Goal: Book appointment/travel/reservation

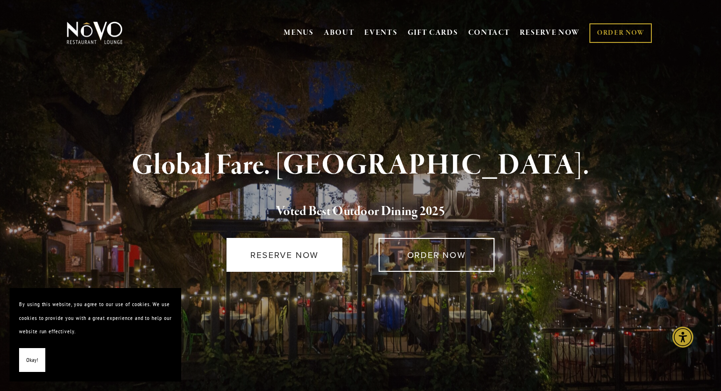
click at [293, 261] on link "RESERVE NOW" at bounding box center [284, 255] width 116 height 34
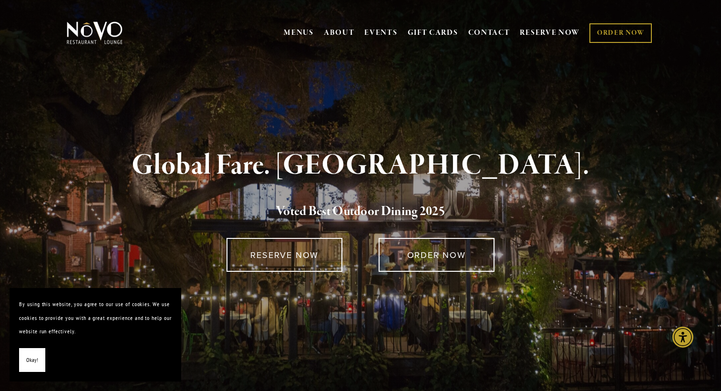
click at [28, 362] on span "Okay!" at bounding box center [32, 360] width 12 height 14
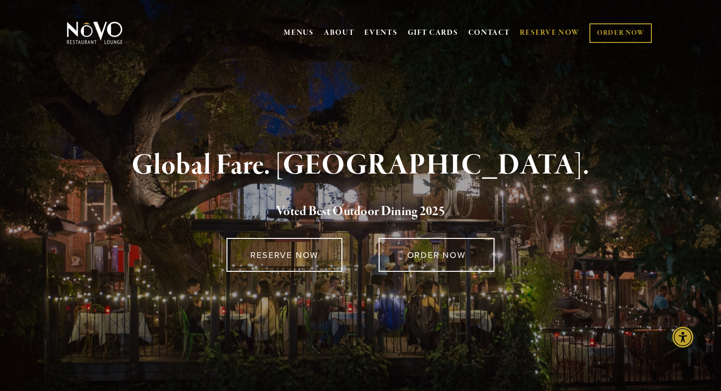
click at [550, 29] on link "RESERVE NOW" at bounding box center [550, 33] width 60 height 18
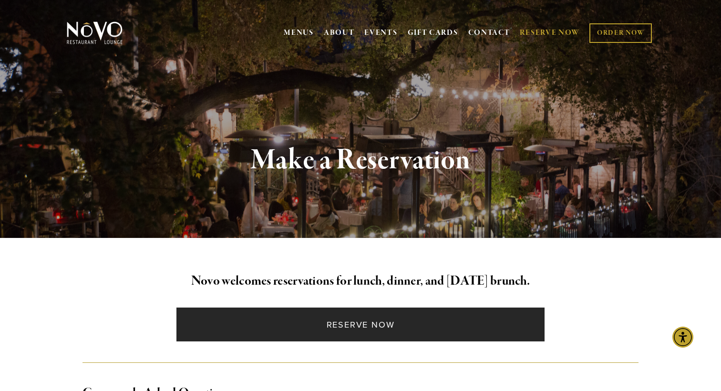
click at [381, 320] on link "Reserve Now" at bounding box center [360, 325] width 368 height 34
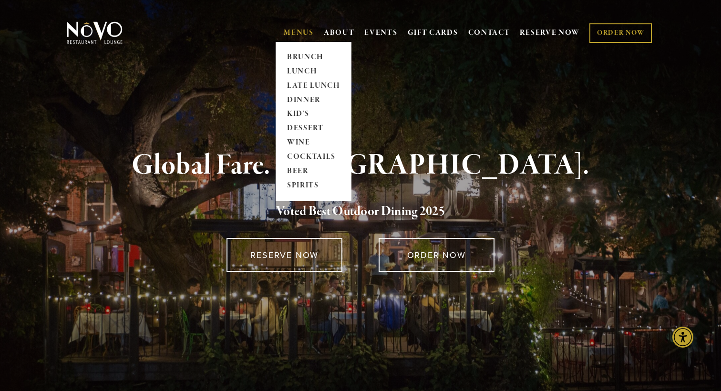
click at [296, 36] on link "MENUS" at bounding box center [299, 33] width 30 height 10
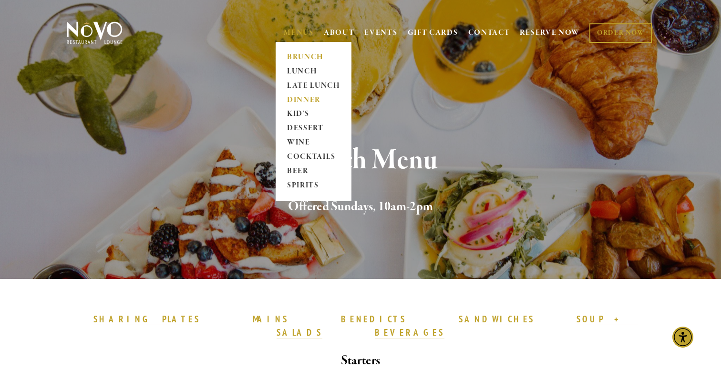
click at [299, 99] on link "DINNER" at bounding box center [314, 100] width 60 height 14
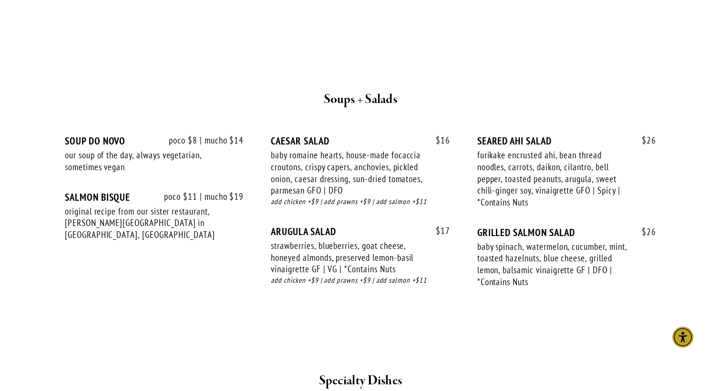
scroll to position [955, 0]
